Goal: Download file/media

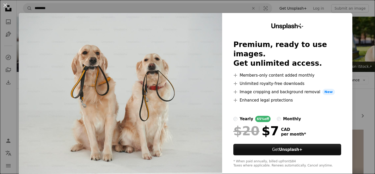
click at [360, 27] on div "An X shape Unsplash+ Premium, ready to use images. Get unlimited access. A plus…" at bounding box center [187, 87] width 375 height 174
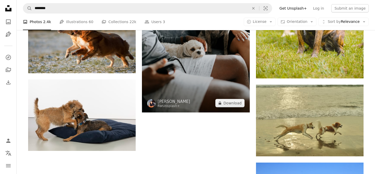
scroll to position [772, 0]
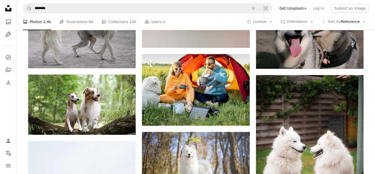
scroll to position [4774, 0]
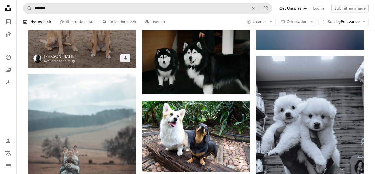
scroll to position [5125, 0]
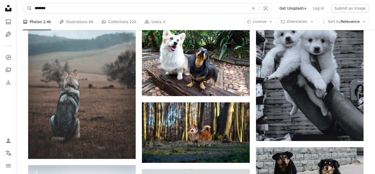
drag, startPoint x: 103, startPoint y: 9, endPoint x: 10, endPoint y: -6, distance: 93.9
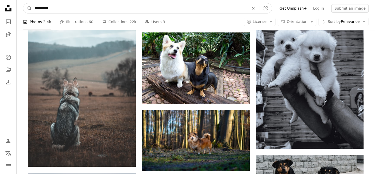
type input "**********"
click at [23, 3] on button "A magnifying glass" at bounding box center [27, 8] width 9 height 10
